Goal: Information Seeking & Learning: Learn about a topic

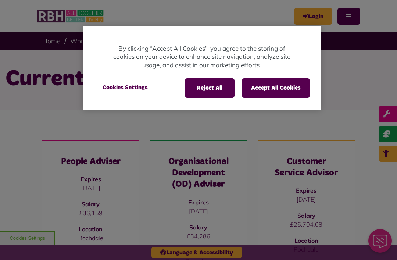
click at [204, 83] on button "Reject All" at bounding box center [210, 87] width 50 height 19
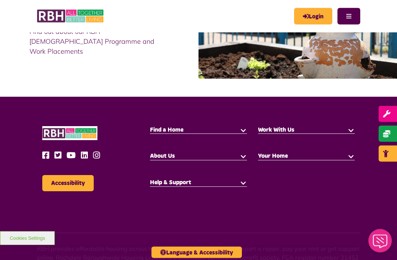
scroll to position [814, 0]
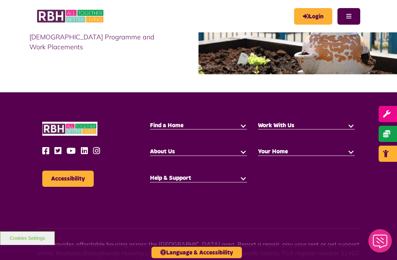
click at [347, 119] on div "Accessibility Find a Home" at bounding box center [198, 191] width 397 height 198
click at [296, 126] on h5 "Work With Us" at bounding box center [306, 126] width 97 height 8
click at [354, 124] on button "button" at bounding box center [351, 125] width 7 height 7
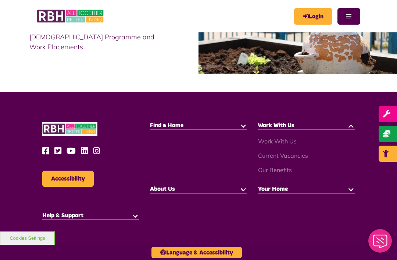
click at [297, 155] on link "Current Vacancies" at bounding box center [283, 155] width 50 height 7
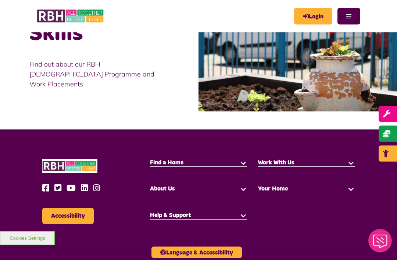
scroll to position [869, 0]
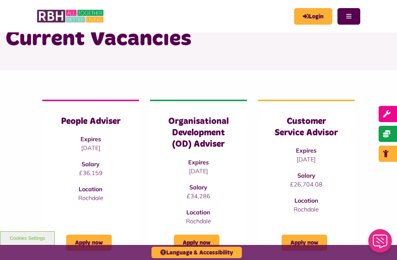
scroll to position [0, 0]
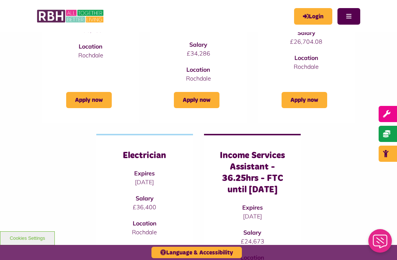
click at [350, 109] on div "Customer Service Advisor Expires 06/10/2025 Salary £26,704.08 Location Rochdale…" at bounding box center [306, 40] width 97 height 166
